Goal: Task Accomplishment & Management: Manage account settings

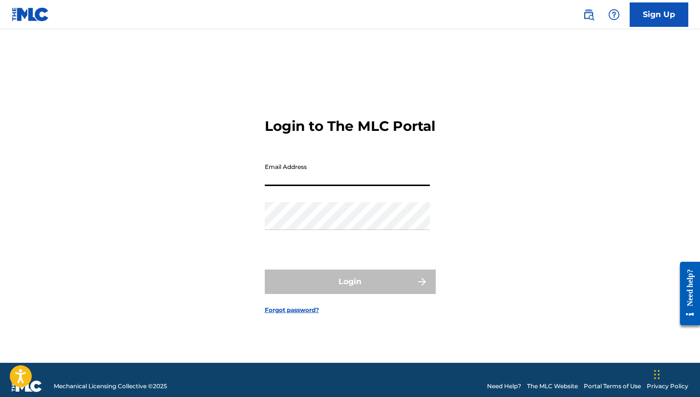
click at [356, 186] on input "Email Address" at bounding box center [347, 172] width 165 height 28
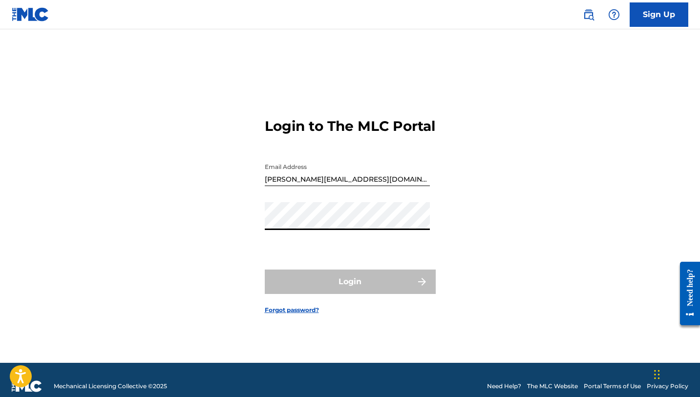
type input "[EMAIL_ADDRESS][DOMAIN_NAME]"
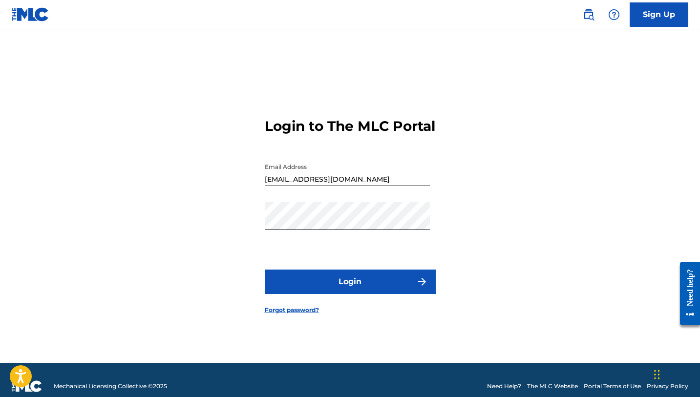
click at [359, 293] on button "Login" at bounding box center [350, 282] width 171 height 24
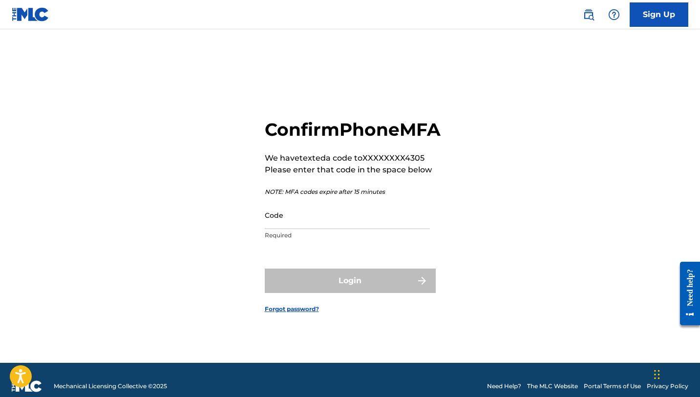
click at [277, 228] on input "Code" at bounding box center [347, 215] width 165 height 28
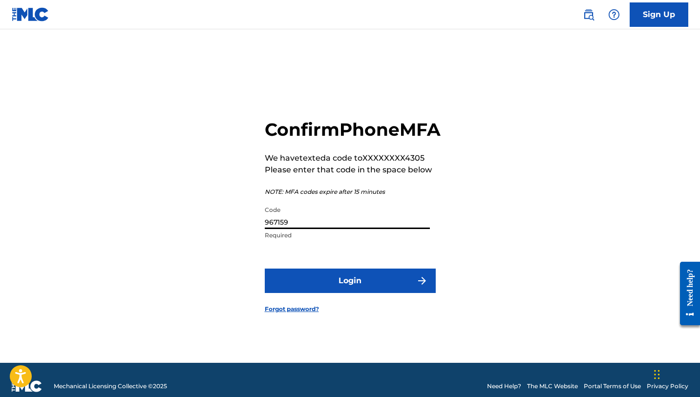
type input "967159"
click at [327, 284] on button "Login" at bounding box center [350, 281] width 171 height 24
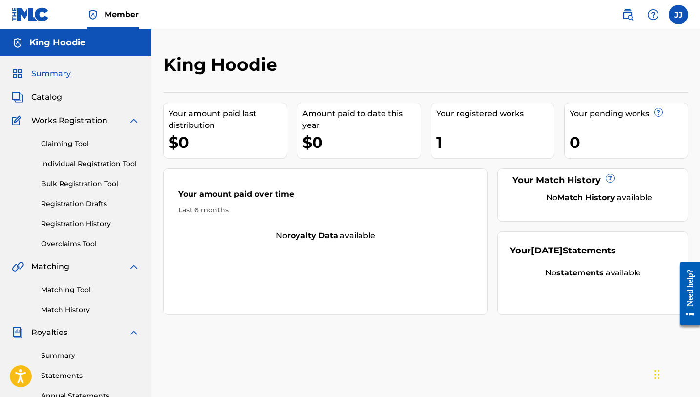
click at [491, 120] on div "Your registered works 1" at bounding box center [493, 131] width 124 height 56
click at [78, 147] on link "Claiming Tool" at bounding box center [90, 144] width 99 height 10
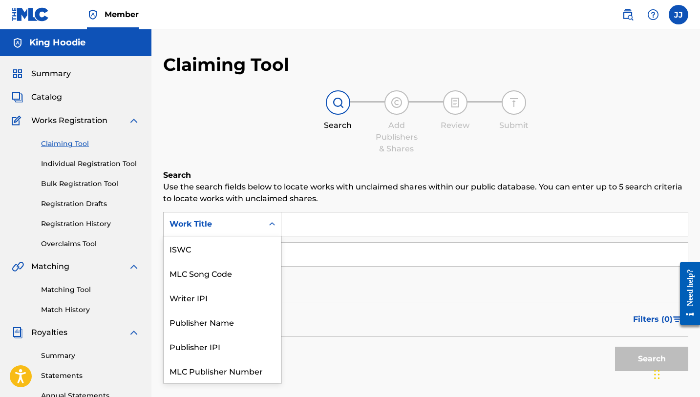
click at [213, 228] on div "Work Title" at bounding box center [214, 224] width 88 height 12
click at [193, 151] on div "Search Add Publishers & Shares Review Submit" at bounding box center [425, 122] width 525 height 64
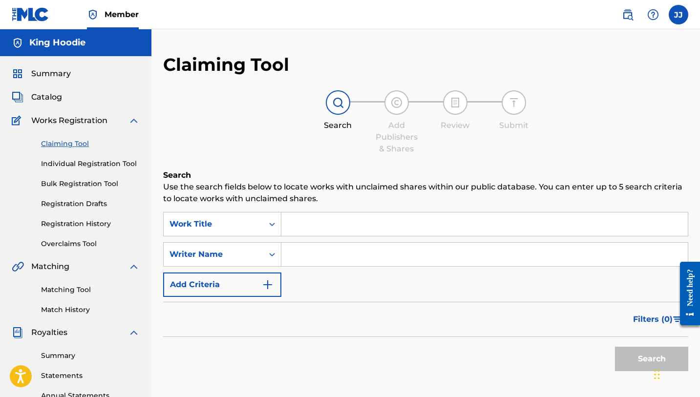
click at [94, 164] on link "Individual Registration Tool" at bounding box center [90, 164] width 99 height 10
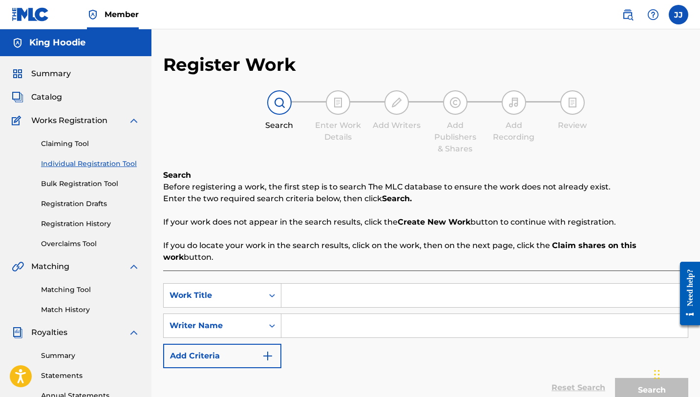
click at [77, 185] on link "Bulk Registration Tool" at bounding box center [90, 184] width 99 height 10
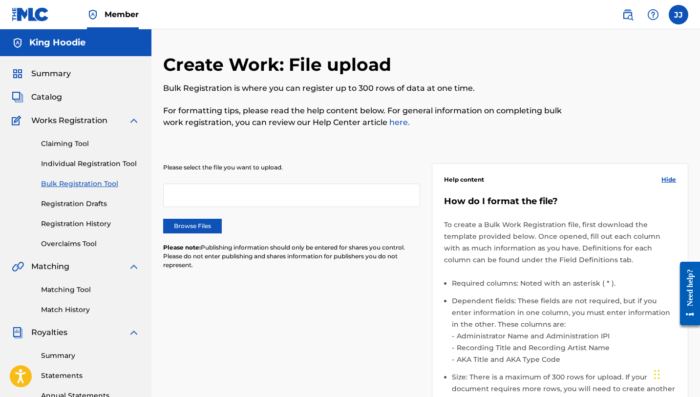
click at [70, 204] on link "Registration Drafts" at bounding box center [90, 204] width 99 height 10
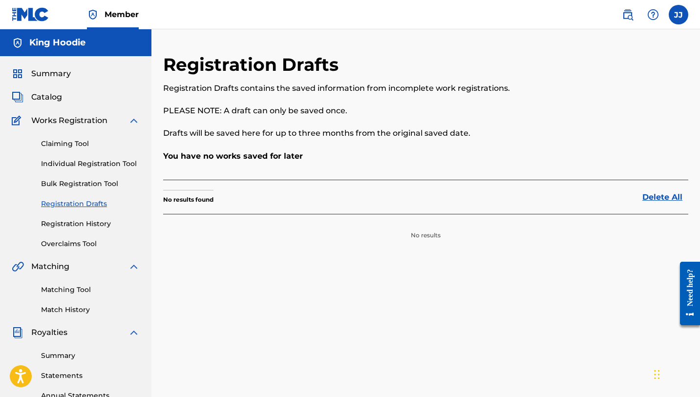
click at [65, 227] on link "Registration History" at bounding box center [90, 224] width 99 height 10
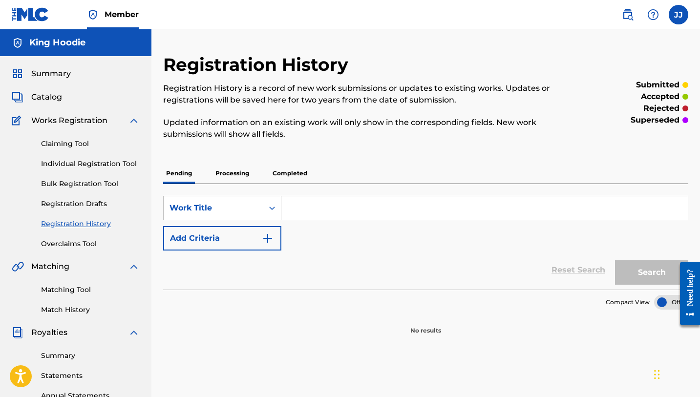
click at [63, 241] on link "Overclaims Tool" at bounding box center [90, 244] width 99 height 10
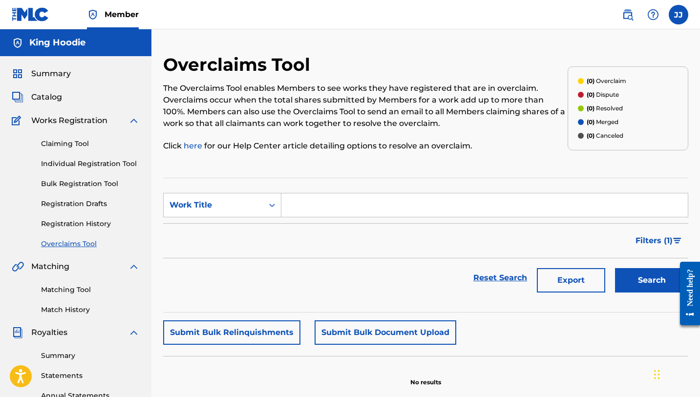
click at [75, 145] on link "Claiming Tool" at bounding box center [90, 144] width 99 height 10
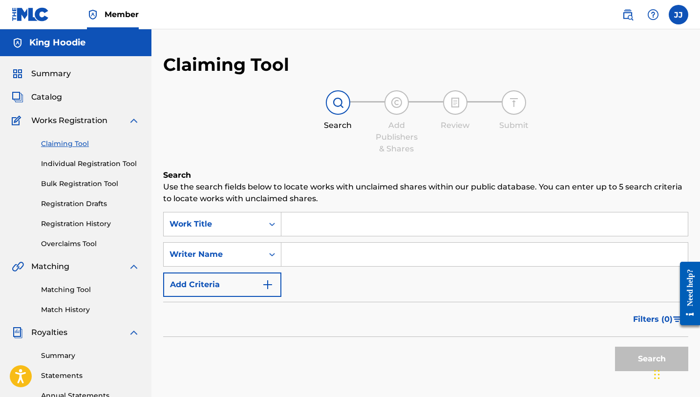
scroll to position [38, 0]
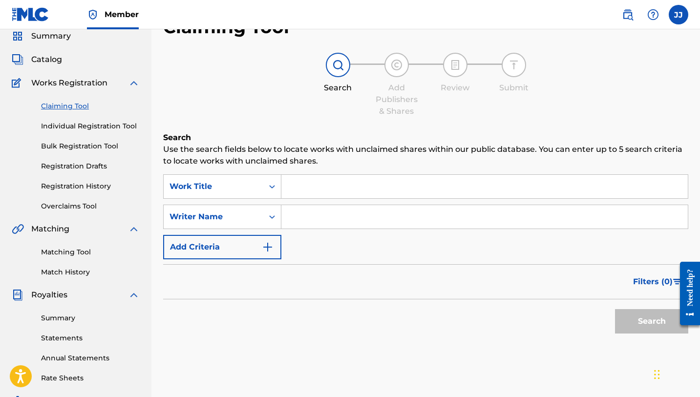
click at [63, 320] on link "Summary" at bounding box center [90, 318] width 99 height 10
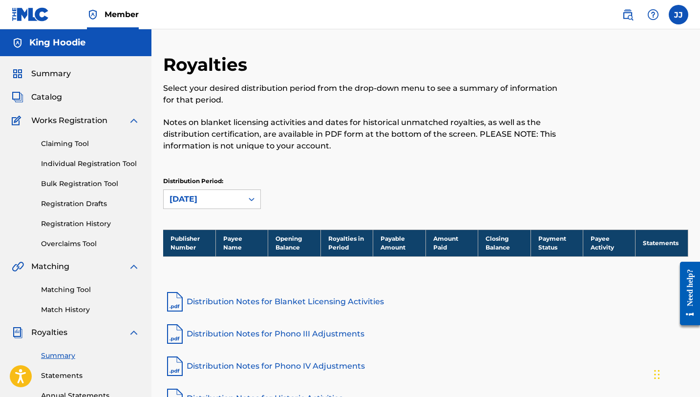
click at [62, 118] on span "Works Registration" at bounding box center [69, 121] width 76 height 12
click at [60, 140] on link "Claiming Tool" at bounding box center [90, 144] width 99 height 10
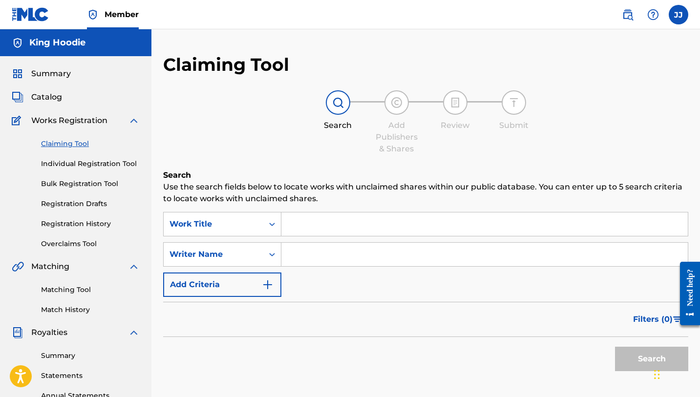
click at [293, 220] on input "Search Form" at bounding box center [484, 224] width 406 height 23
type input "DUPPY FREESTYLE"
click at [317, 256] on input "Search Form" at bounding box center [484, 254] width 406 height 23
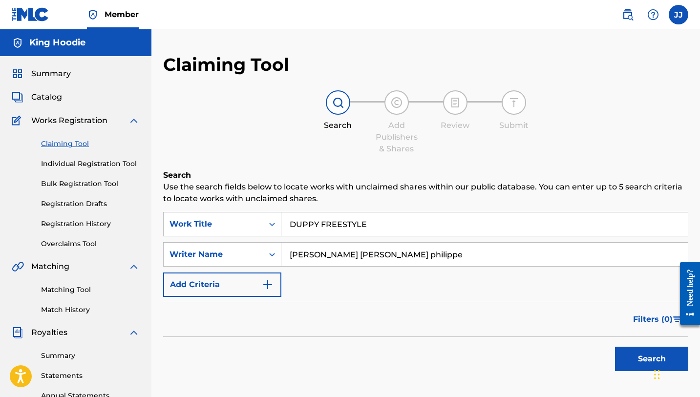
click at [638, 353] on button "Search" at bounding box center [651, 359] width 73 height 24
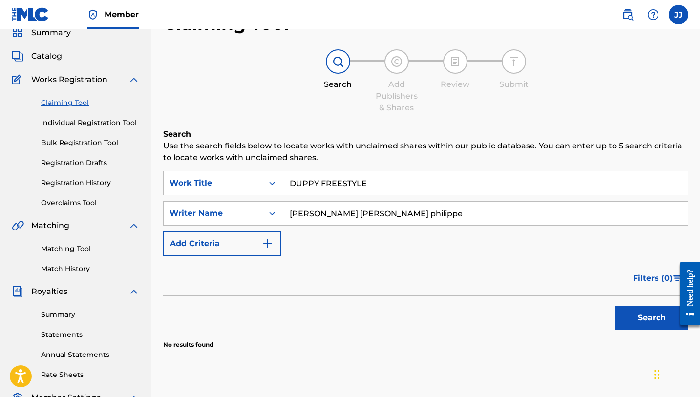
scroll to position [44, 0]
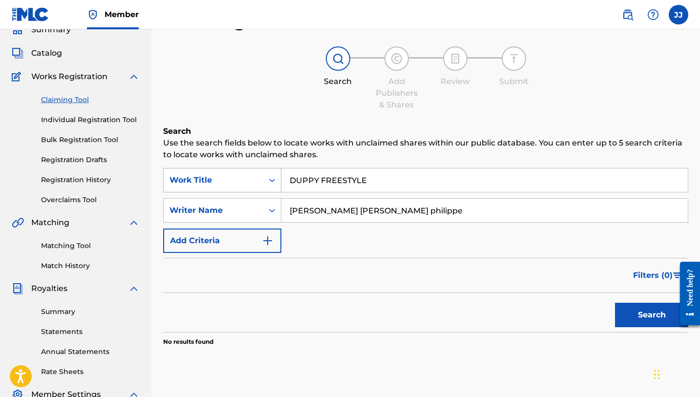
drag, startPoint x: 400, startPoint y: 211, endPoint x: 213, endPoint y: 189, distance: 187.9
click at [213, 190] on div "SearchWithCriteria559e6f27-ee91-4ab5-996d-8873c8fde303 Work Title DUPPY FREESTY…" at bounding box center [425, 210] width 525 height 85
type input "KING HOODIE"
click at [658, 312] on button "Search" at bounding box center [651, 315] width 73 height 24
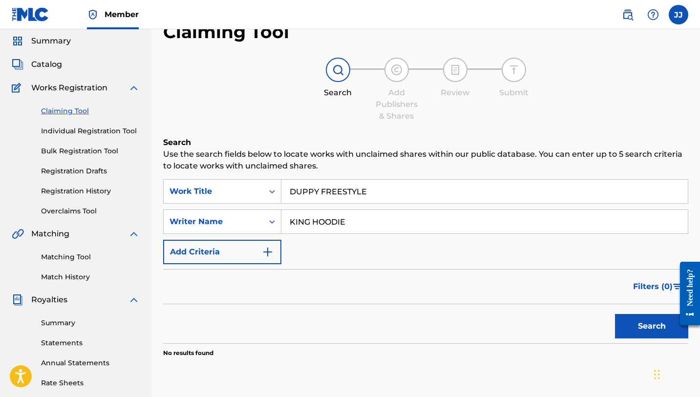
scroll to position [27, 0]
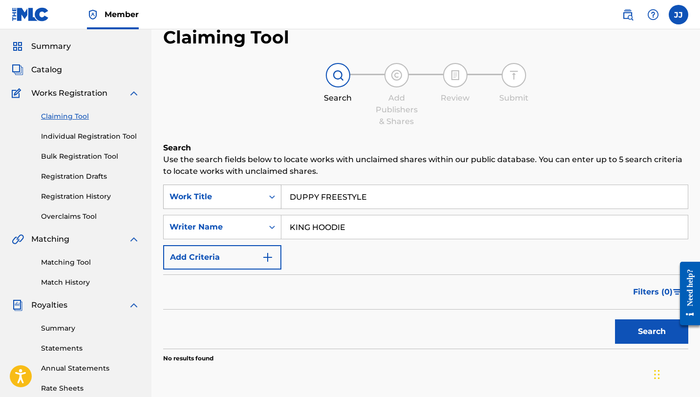
drag, startPoint x: 370, startPoint y: 195, endPoint x: 214, endPoint y: 188, distance: 156.0
click at [214, 188] on div "SearchWithCriteria559e6f27-ee91-4ab5-996d-8873c8fde303 Work Title DUPPY FREESTY…" at bounding box center [425, 197] width 525 height 24
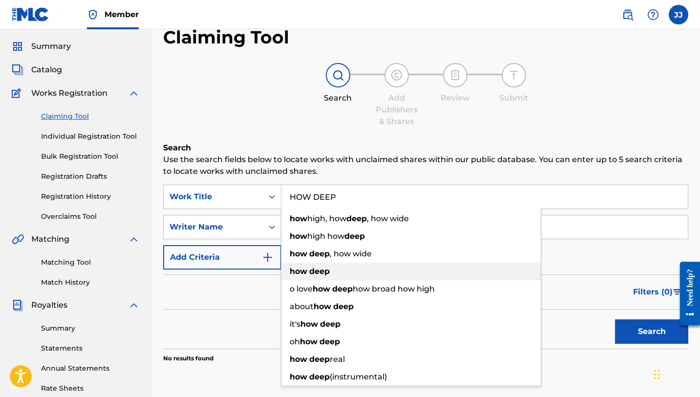
click at [414, 272] on div "how deep" at bounding box center [410, 272] width 259 height 18
type input "how deep"
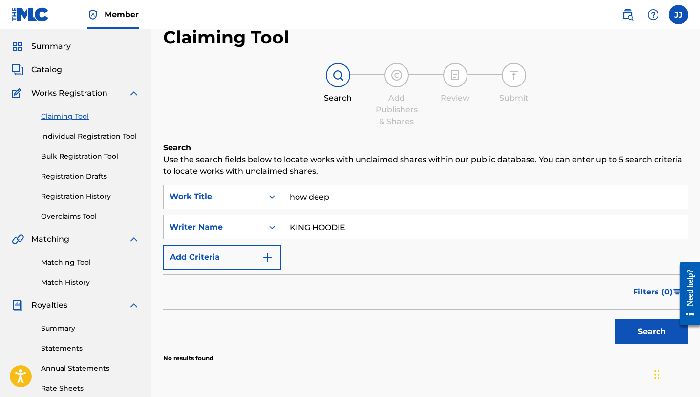
click at [650, 329] on button "Search" at bounding box center [651, 332] width 73 height 24
drag, startPoint x: 349, startPoint y: 225, endPoint x: 187, endPoint y: 224, distance: 162.2
click at [187, 224] on div "SearchWithCriteriae014b1d8-abf8-4483-aaa1-072ec1acea3e Writer Name KING HOODIE" at bounding box center [425, 227] width 525 height 24
click at [366, 225] on input "[PERSON_NAME] [PERSON_NAME] philippe" at bounding box center [484, 226] width 406 height 23
type input "[PERSON_NAME] [PERSON_NAME]"
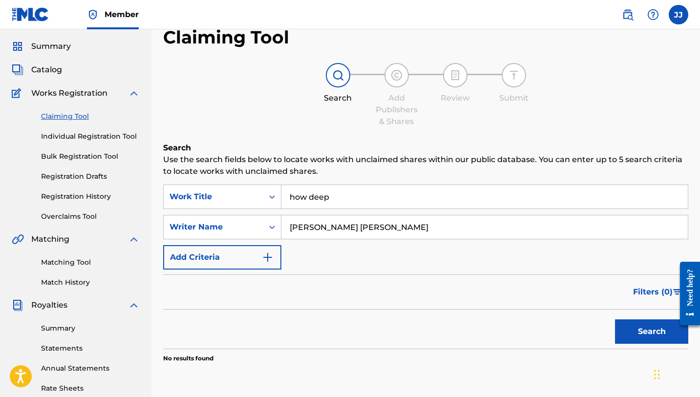
click at [648, 339] on button "Search" at bounding box center [651, 332] width 73 height 24
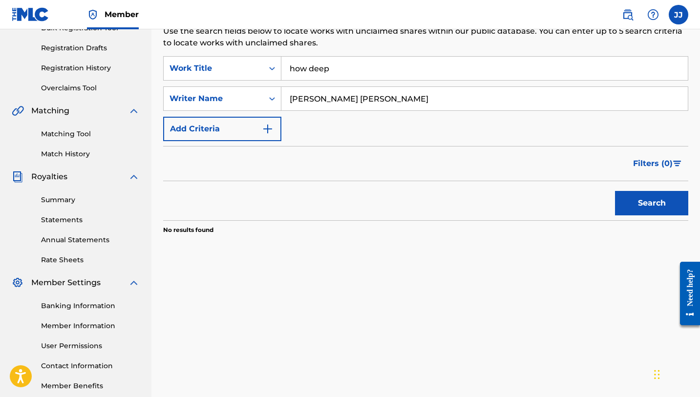
scroll to position [209, 0]
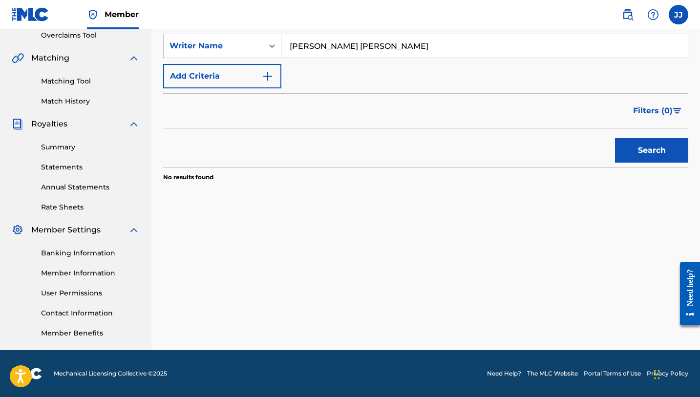
click at [81, 254] on link "Banking Information" at bounding box center [90, 253] width 99 height 10
